Goal: Complete application form

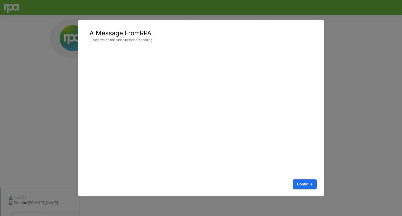
click at [296, 184] on button "Continue" at bounding box center [305, 185] width 24 height 10
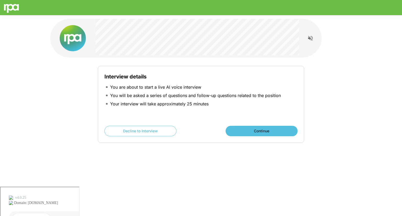
click at [257, 127] on button "Continue" at bounding box center [262, 131] width 72 height 10
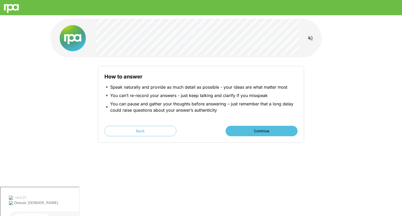
click at [250, 132] on button "Continue" at bounding box center [262, 131] width 72 height 10
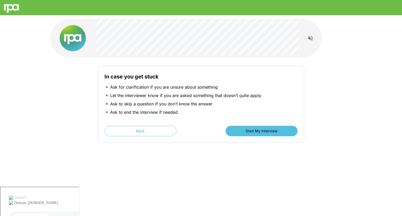
click at [350, 73] on div "In case you get stuck Ask for clarification if you are unsure about something L…" at bounding box center [200, 101] width 301 height 87
click at [242, 136] on button "Start My Interview" at bounding box center [262, 131] width 72 height 10
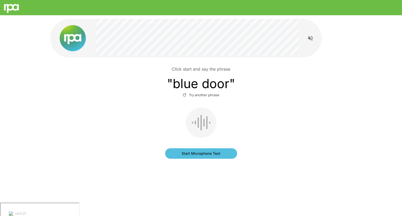
click at [212, 153] on button "Start Microphone Test" at bounding box center [201, 153] width 72 height 10
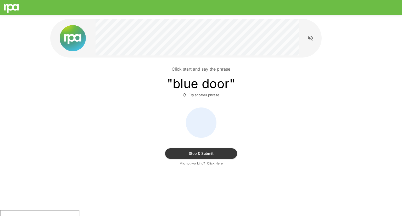
click at [212, 153] on button "Stop & Submit" at bounding box center [201, 153] width 72 height 10
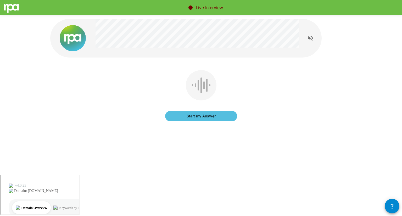
click at [220, 117] on button "Start my Answer" at bounding box center [201, 116] width 72 height 10
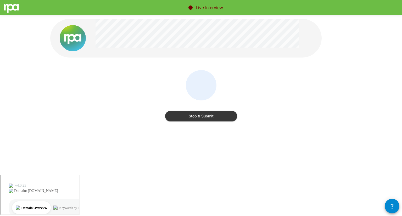
click at [220, 117] on button "Stop & Submit" at bounding box center [201, 116] width 72 height 10
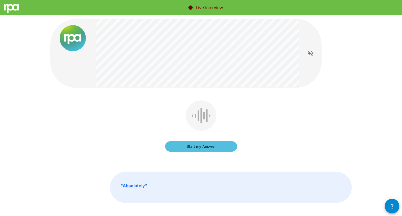
click at [207, 146] on button "Start my Answer" at bounding box center [201, 146] width 72 height 10
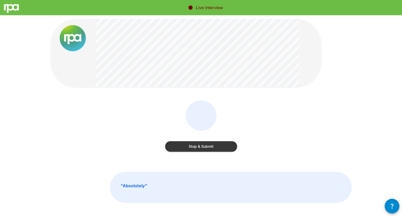
click at [214, 146] on button "Stop & Submit" at bounding box center [201, 146] width 72 height 10
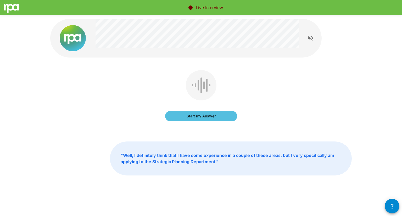
click at [210, 119] on button "Start my Answer" at bounding box center [201, 116] width 72 height 10
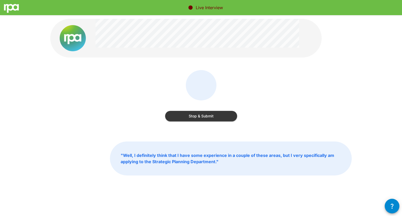
click at [206, 113] on button "Stop & Submit" at bounding box center [201, 116] width 72 height 10
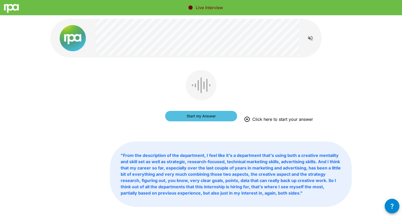
click at [198, 115] on button "Start my Answer" at bounding box center [201, 116] width 72 height 10
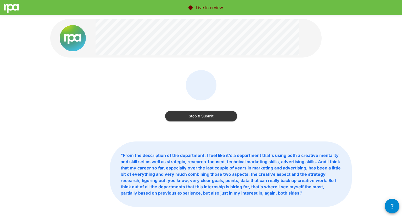
click at [227, 116] on button "Stop & Submit" at bounding box center [201, 116] width 72 height 10
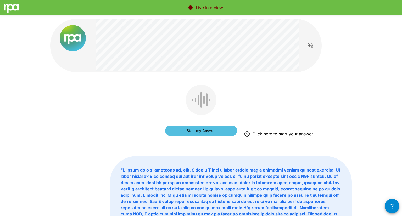
click at [212, 135] on button "Start my Answer" at bounding box center [201, 131] width 72 height 10
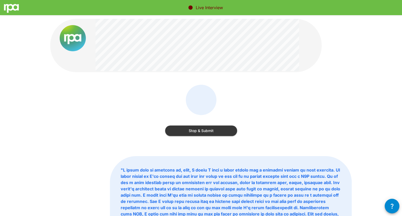
click at [205, 134] on button "Stop & Submit" at bounding box center [201, 131] width 72 height 10
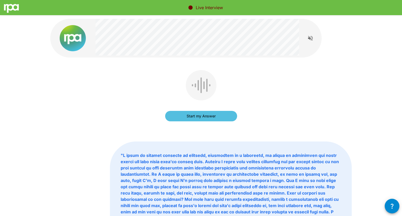
click at [207, 115] on button "Start my Answer" at bounding box center [201, 116] width 72 height 10
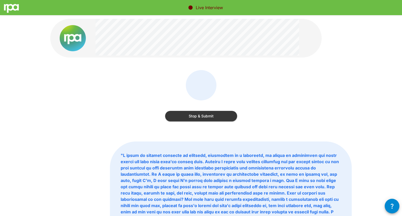
click at [206, 114] on button "Stop & Submit" at bounding box center [201, 116] width 72 height 10
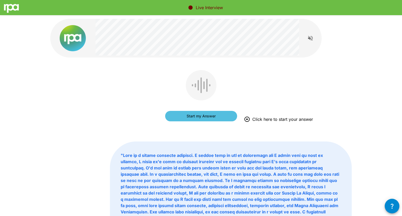
click at [203, 118] on button "Start my Answer" at bounding box center [201, 116] width 72 height 10
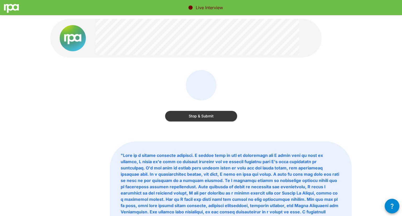
click at [212, 114] on button "Stop & Submit" at bounding box center [201, 116] width 72 height 10
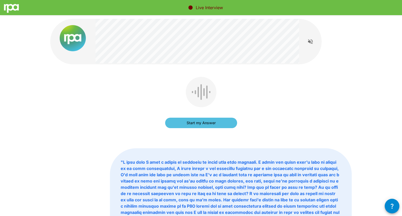
click at [216, 123] on button "Start my Answer" at bounding box center [201, 123] width 72 height 10
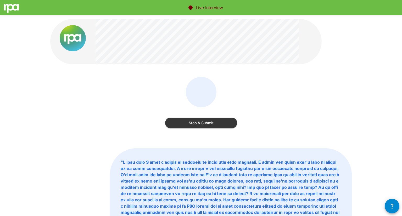
click at [227, 119] on button "Stop & Submit" at bounding box center [201, 123] width 72 height 10
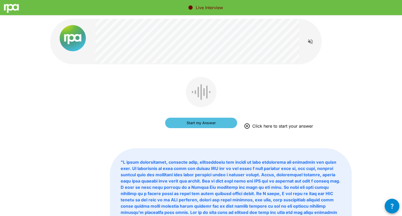
click at [209, 125] on button "Start my Answer" at bounding box center [201, 123] width 72 height 10
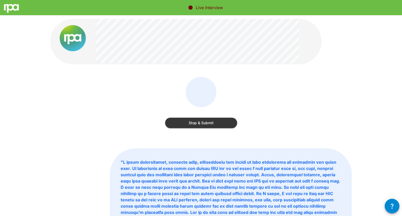
click at [210, 122] on button "Stop & Submit" at bounding box center [201, 123] width 72 height 10
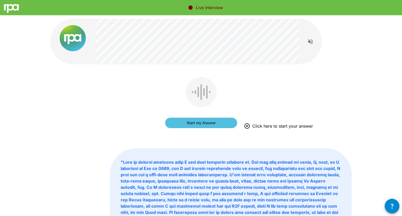
click at [215, 122] on button "Start my Answer" at bounding box center [201, 123] width 72 height 10
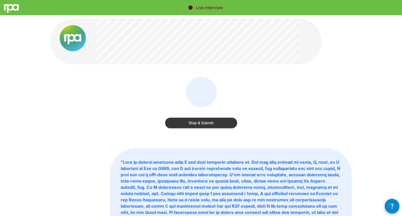
click at [206, 123] on button "Stop & Submit" at bounding box center [201, 123] width 72 height 10
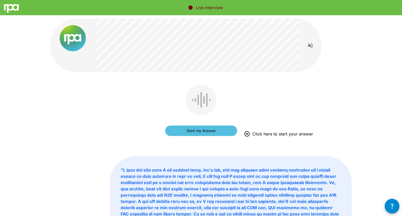
click at [209, 135] on button "Start my Answer" at bounding box center [201, 131] width 72 height 10
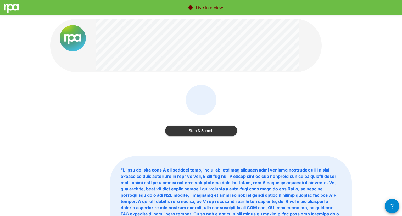
click at [203, 136] on div "Stop & Submit" at bounding box center [201, 111] width 72 height 53
click at [197, 131] on button "Stop & Submit" at bounding box center [201, 131] width 72 height 10
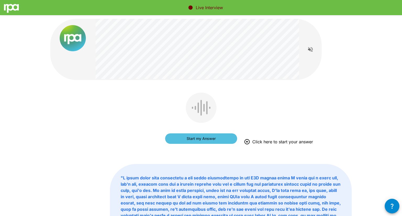
click at [215, 138] on button "Start my Answer" at bounding box center [201, 138] width 72 height 10
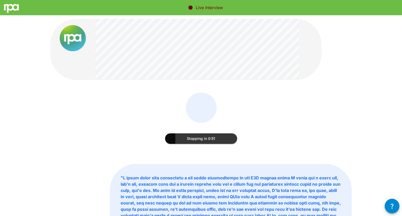
click at [215, 139] on button "Stopping in 0:51" at bounding box center [201, 138] width 72 height 10
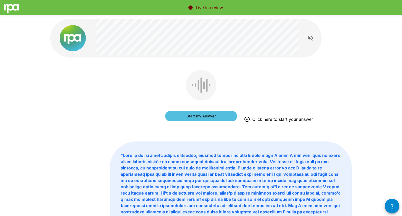
click at [211, 117] on button "Start my Answer" at bounding box center [201, 116] width 72 height 10
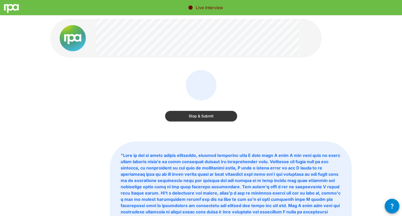
click at [193, 116] on button "Stop & Submit" at bounding box center [201, 116] width 72 height 10
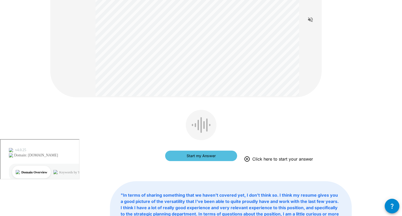
scroll to position [77, 0]
click at [181, 155] on button "Start my Answer" at bounding box center [201, 155] width 72 height 10
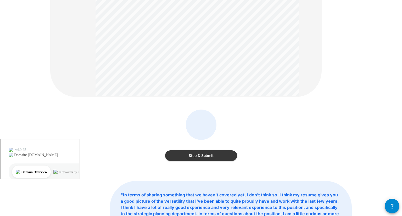
click at [181, 155] on button "Stop & Submit" at bounding box center [201, 155] width 72 height 10
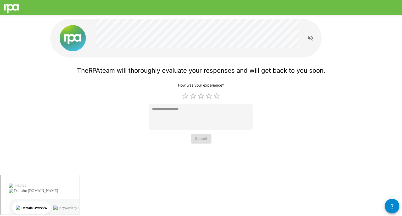
scroll to position [0, 0]
click at [208, 97] on label "4 Stars" at bounding box center [209, 96] width 8 height 8
type textarea "*"
click at [200, 139] on button "Submit" at bounding box center [201, 139] width 21 height 10
